Goal: Task Accomplishment & Management: Use online tool/utility

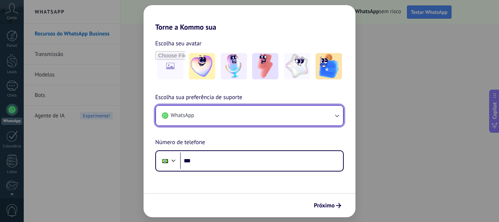
click at [204, 111] on button "WhatsApp" at bounding box center [249, 116] width 187 height 20
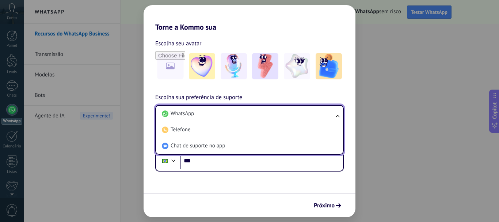
click at [204, 111] on li "WhatsApp" at bounding box center [248, 114] width 178 height 16
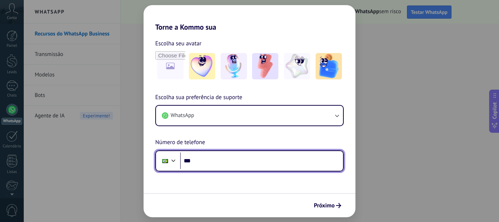
click at [214, 159] on input "***" at bounding box center [261, 160] width 163 height 17
type input "**********"
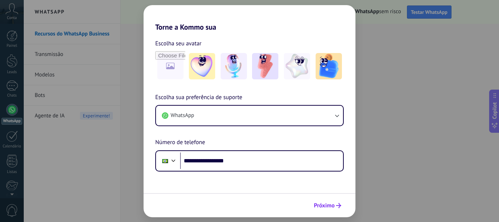
click at [327, 203] on span "Próximo" at bounding box center [324, 205] width 21 height 5
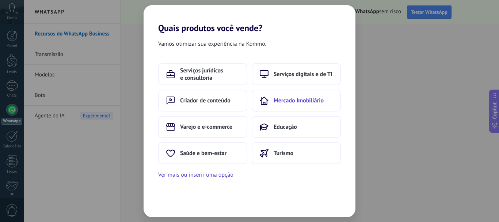
click at [312, 101] on span "Mercado Imobiliário" at bounding box center [299, 100] width 50 height 7
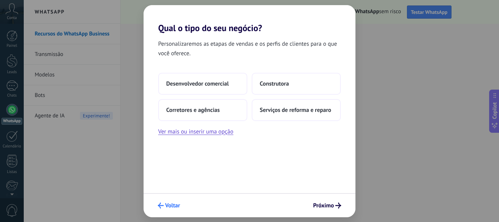
click at [167, 204] on span "Voltar" at bounding box center [172, 205] width 15 height 5
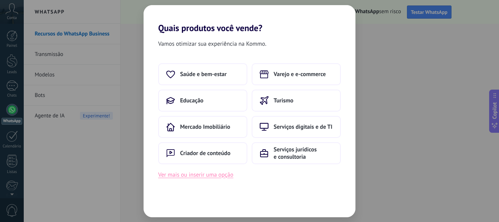
click at [205, 179] on button "Ver mais ou inserir uma opção" at bounding box center [195, 175] width 75 height 10
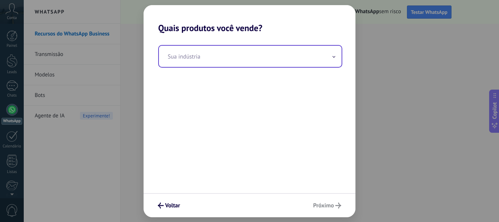
drag, startPoint x: 225, startPoint y: 53, endPoint x: 225, endPoint y: 57, distance: 4.0
click at [225, 54] on input "text" at bounding box center [250, 56] width 183 height 21
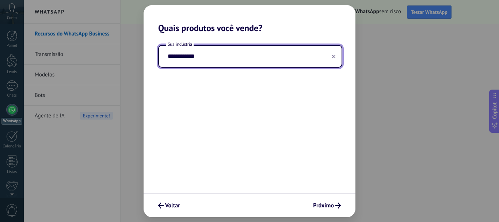
type input "**********"
click at [330, 204] on span "Próximo" at bounding box center [323, 205] width 21 height 5
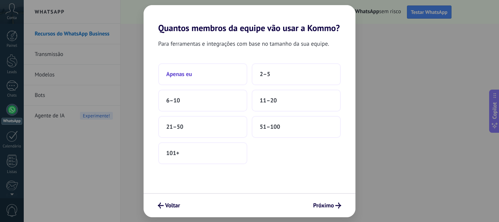
click at [182, 74] on span "Apenas eu" at bounding box center [179, 74] width 26 height 7
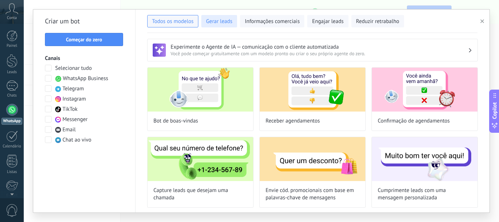
click at [219, 22] on span "Gerar leads" at bounding box center [219, 21] width 26 height 7
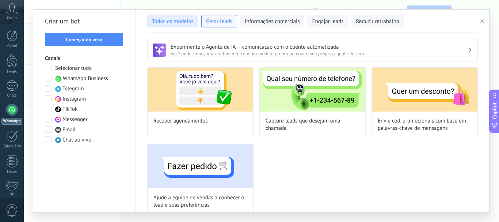
click at [173, 20] on span "Todos os modelos" at bounding box center [173, 21] width 42 height 7
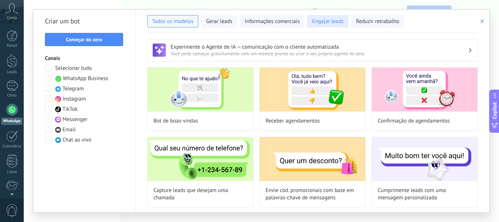
click at [316, 22] on span "Engajar leads" at bounding box center [327, 21] width 31 height 7
